Goal: Information Seeking & Learning: Check status

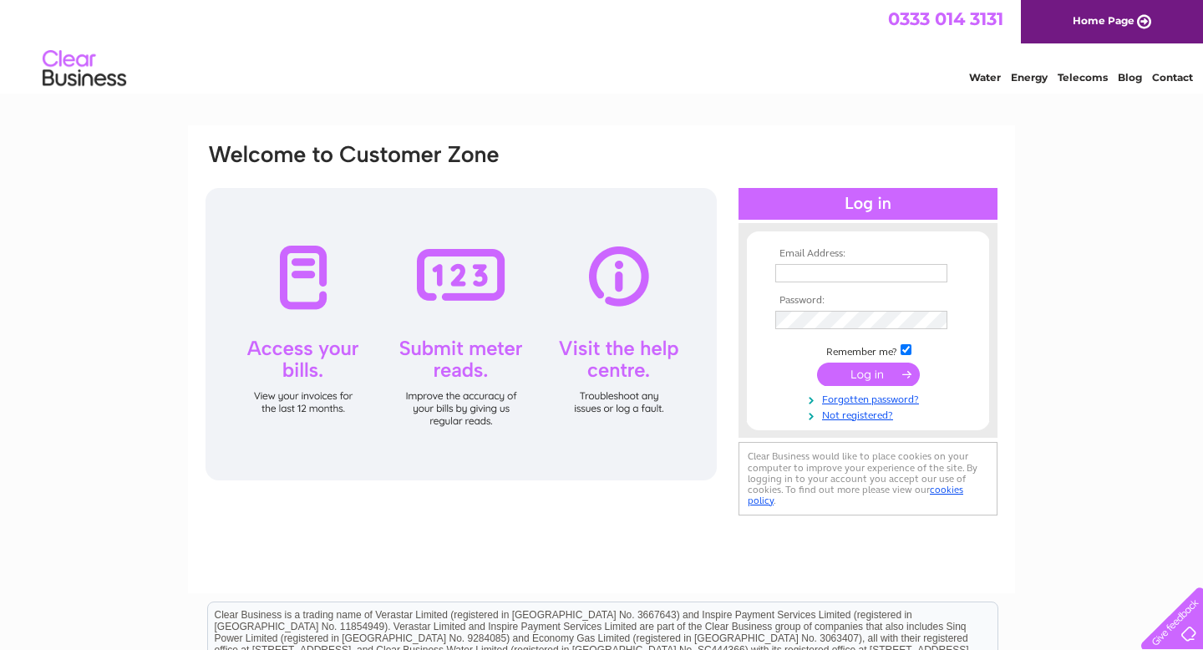
type input "countygaragedingwall@gmail.com"
click at [858, 379] on input "submit" at bounding box center [868, 374] width 103 height 23
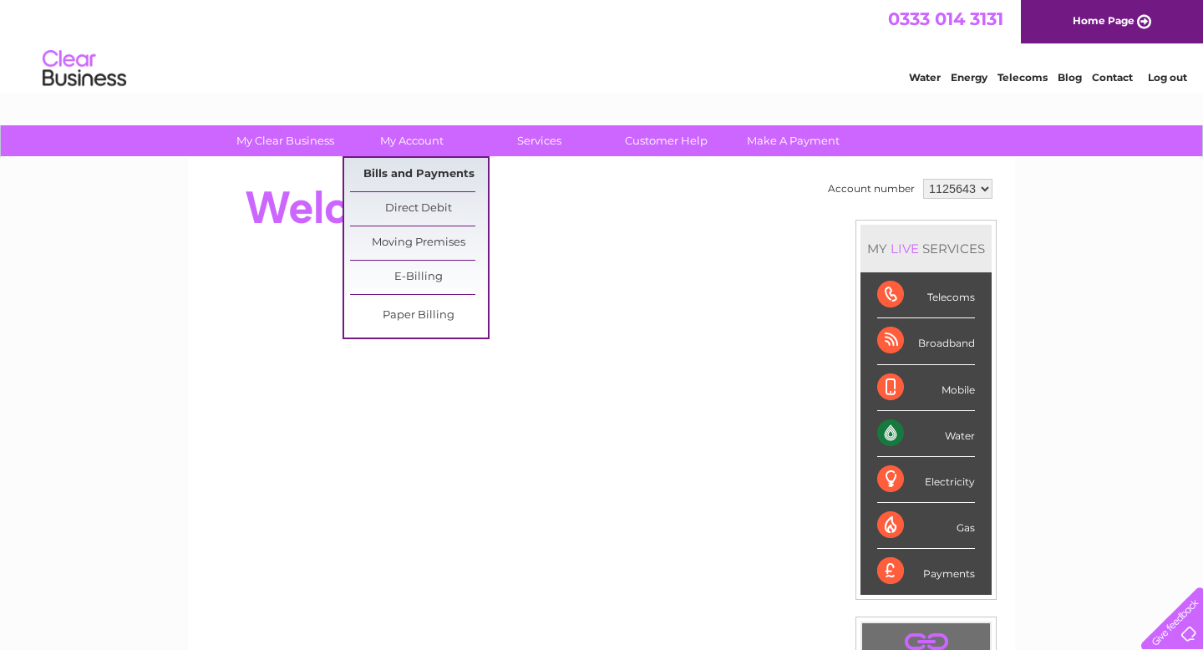
click at [417, 175] on link "Bills and Payments" at bounding box center [419, 174] width 138 height 33
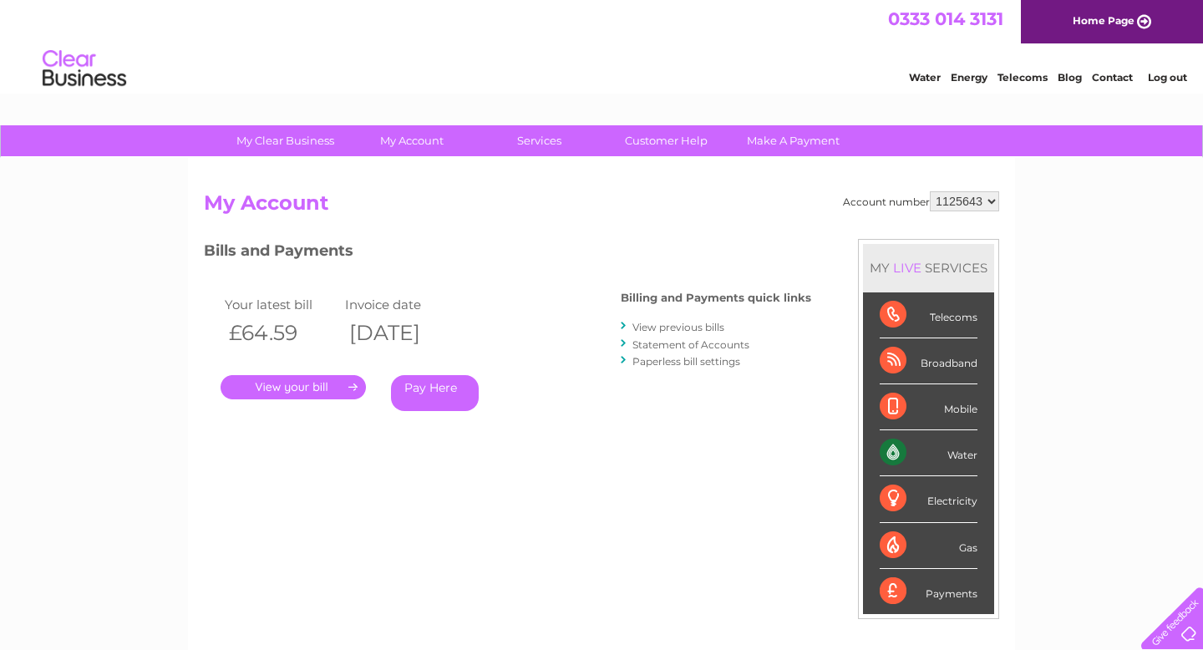
click at [678, 326] on link "View previous bills" at bounding box center [678, 327] width 92 height 13
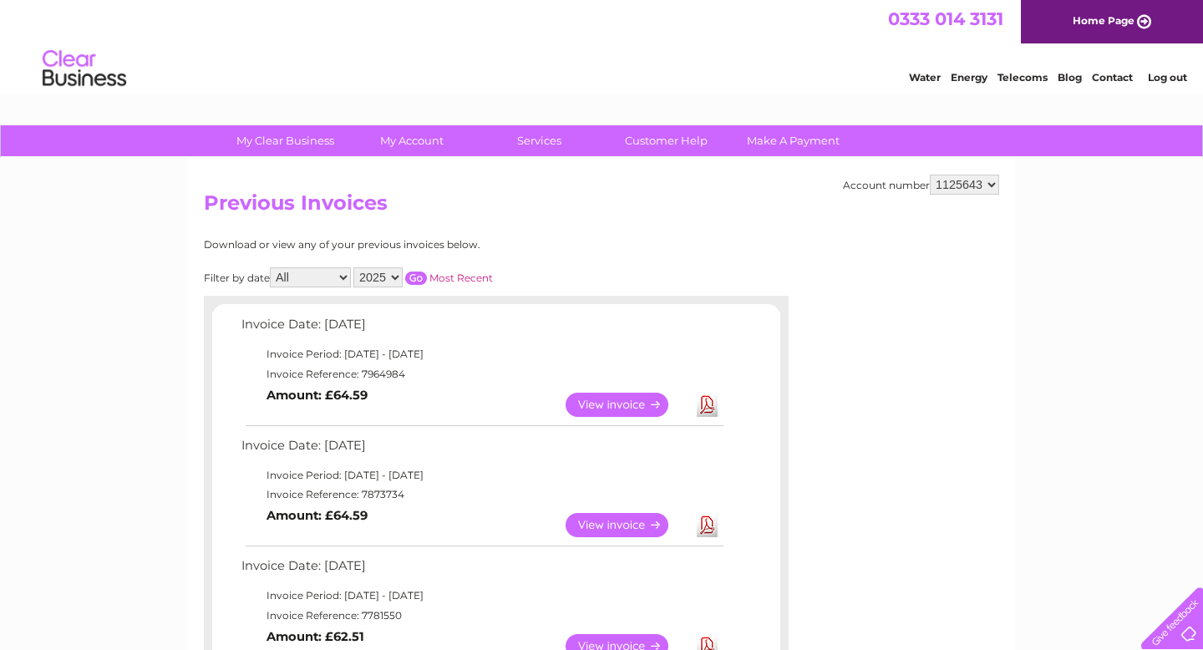
click at [628, 526] on link "View" at bounding box center [627, 525] width 123 height 24
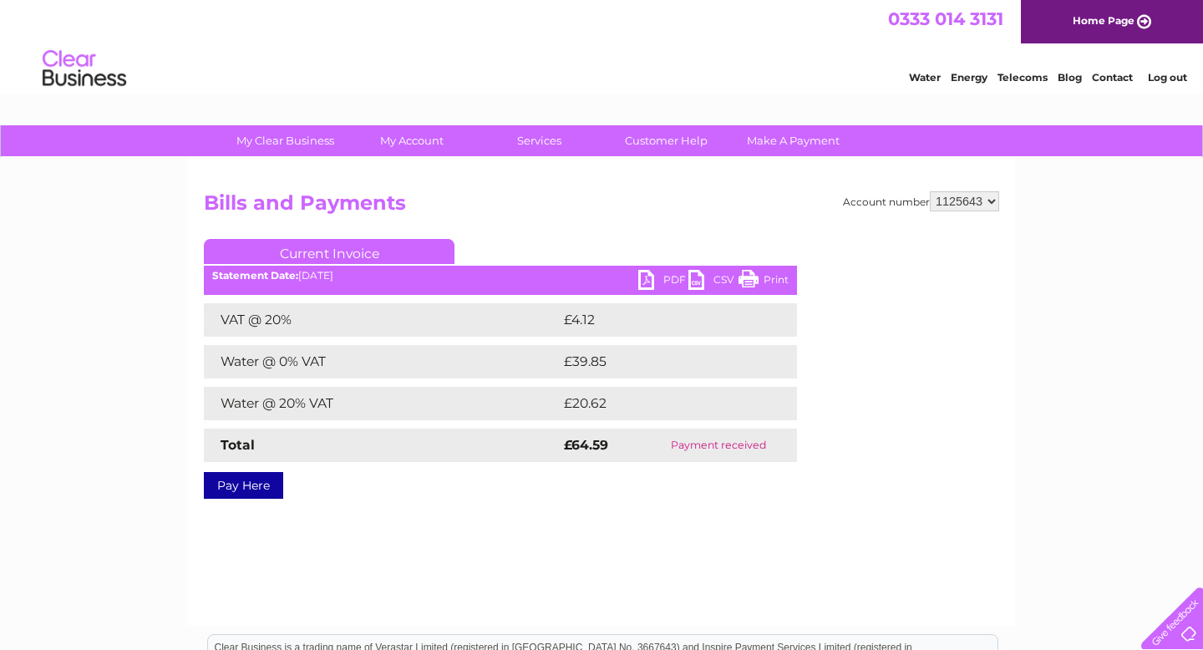
click at [746, 281] on link "Print" at bounding box center [764, 282] width 50 height 24
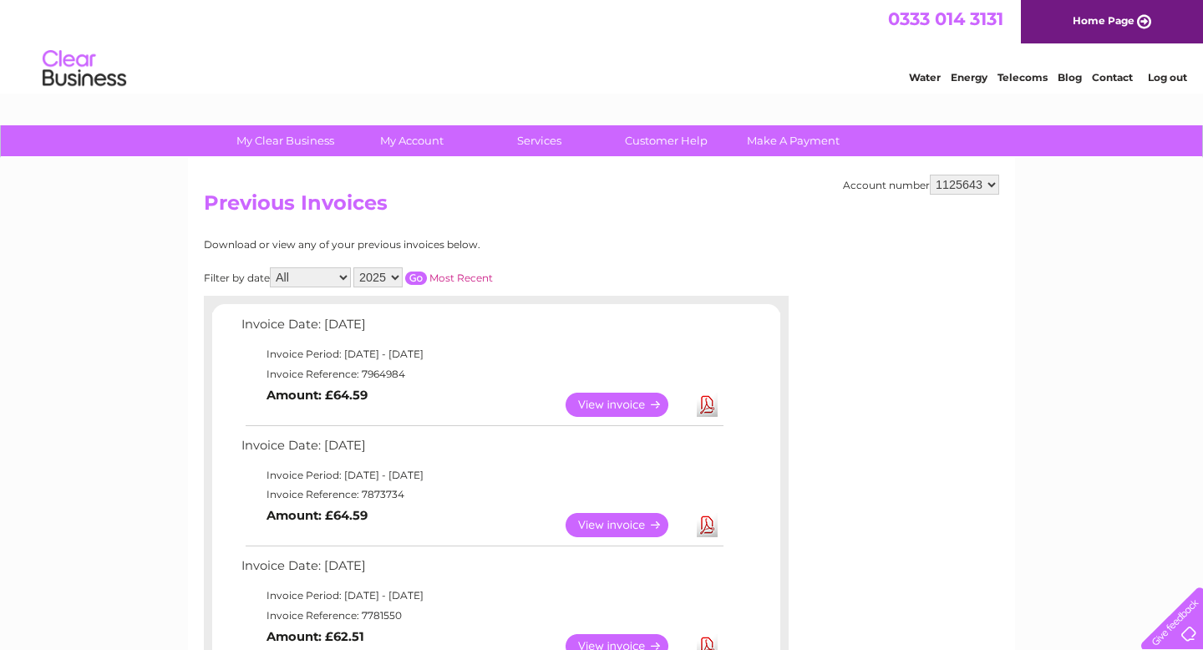
click at [634, 400] on link "View" at bounding box center [627, 405] width 123 height 24
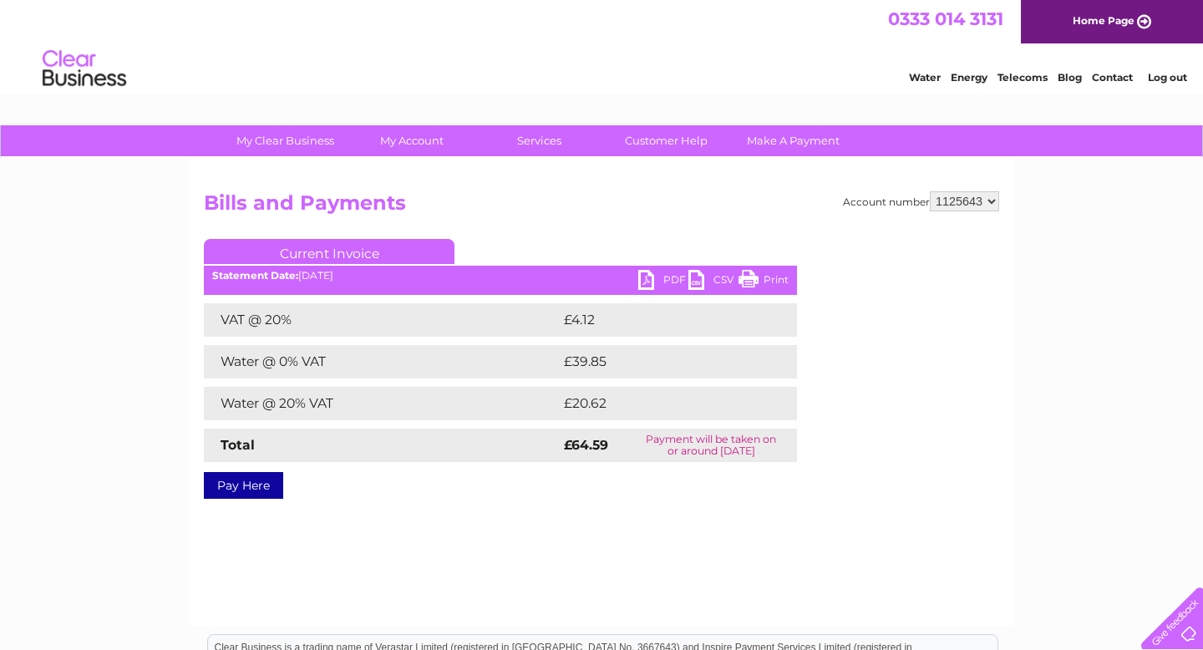
click at [750, 285] on link "Print" at bounding box center [764, 282] width 50 height 24
